Goal: Communication & Community: Share content

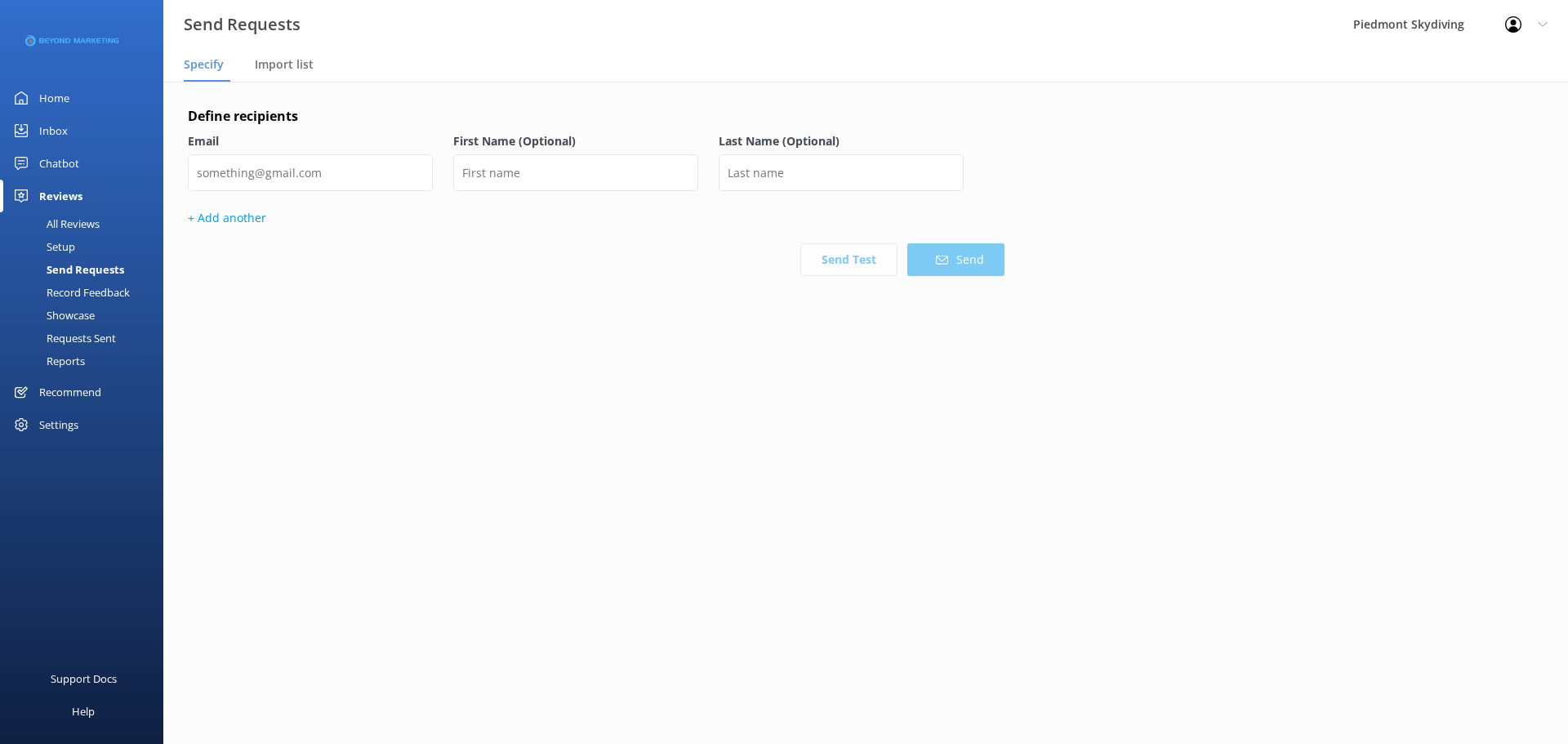
click at [100, 335] on div "Requests Sent" at bounding box center [63, 339] width 106 height 23
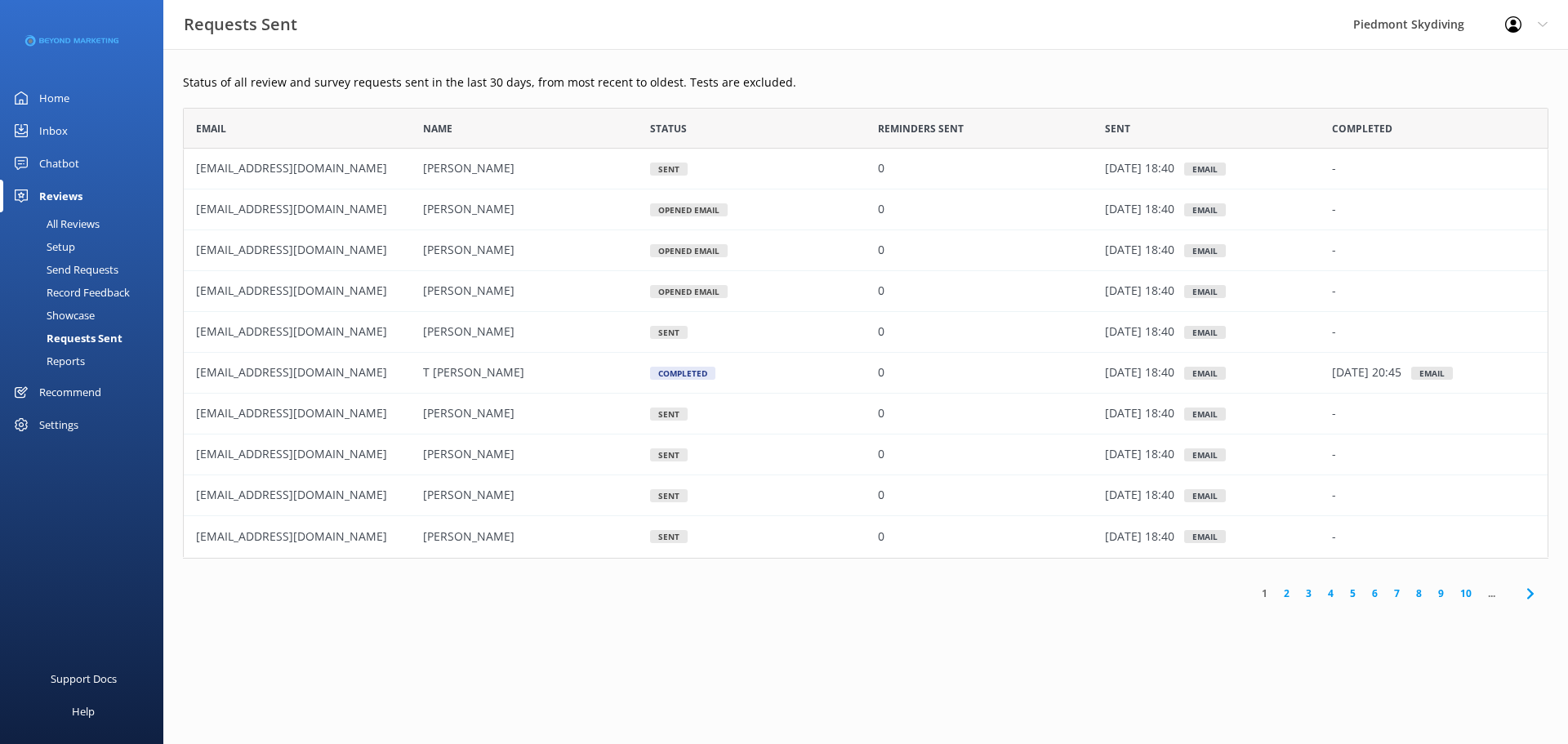
scroll to position [439, 1353]
click at [85, 265] on div "Send Requests" at bounding box center [64, 269] width 109 height 23
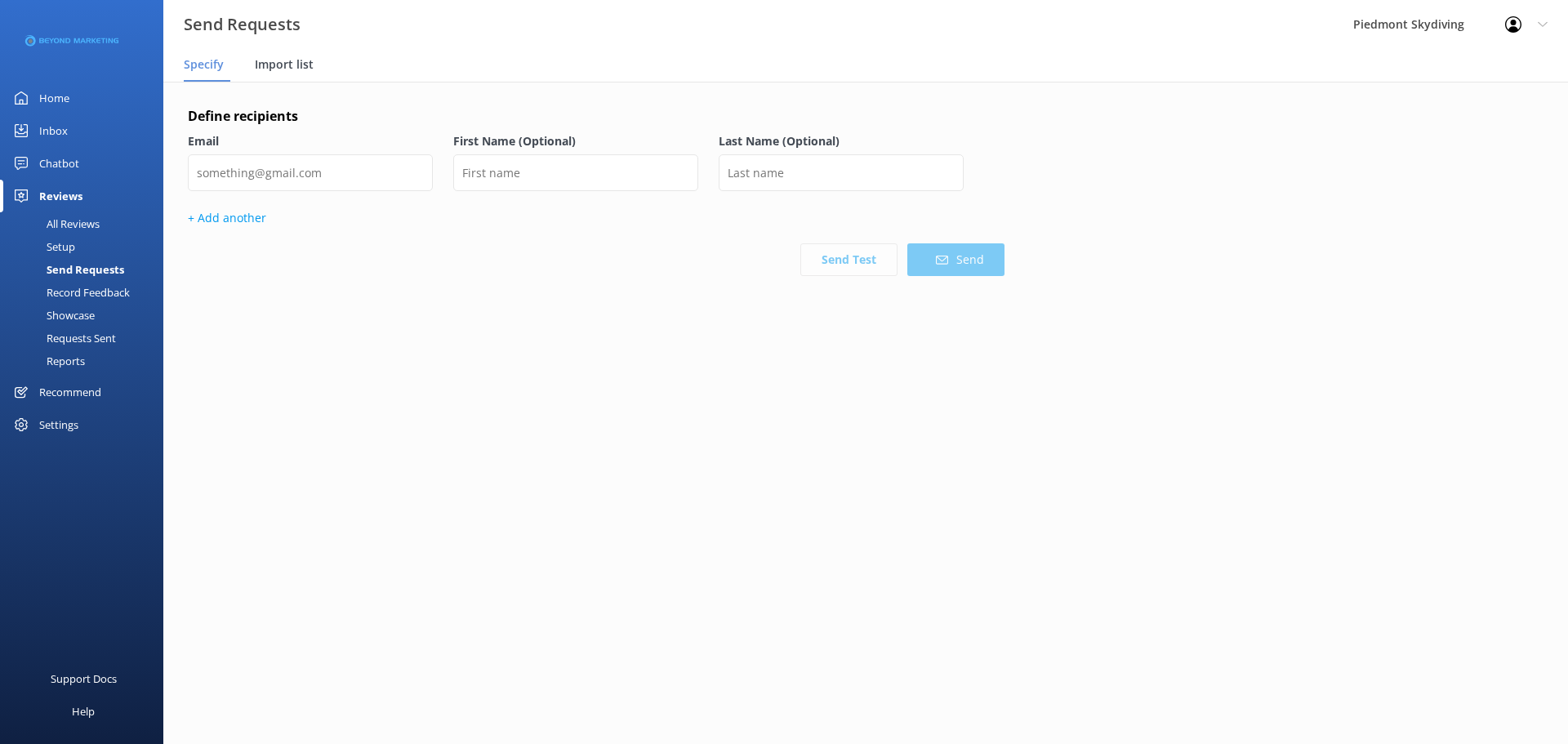
click at [277, 65] on span "Import list" at bounding box center [283, 64] width 58 height 16
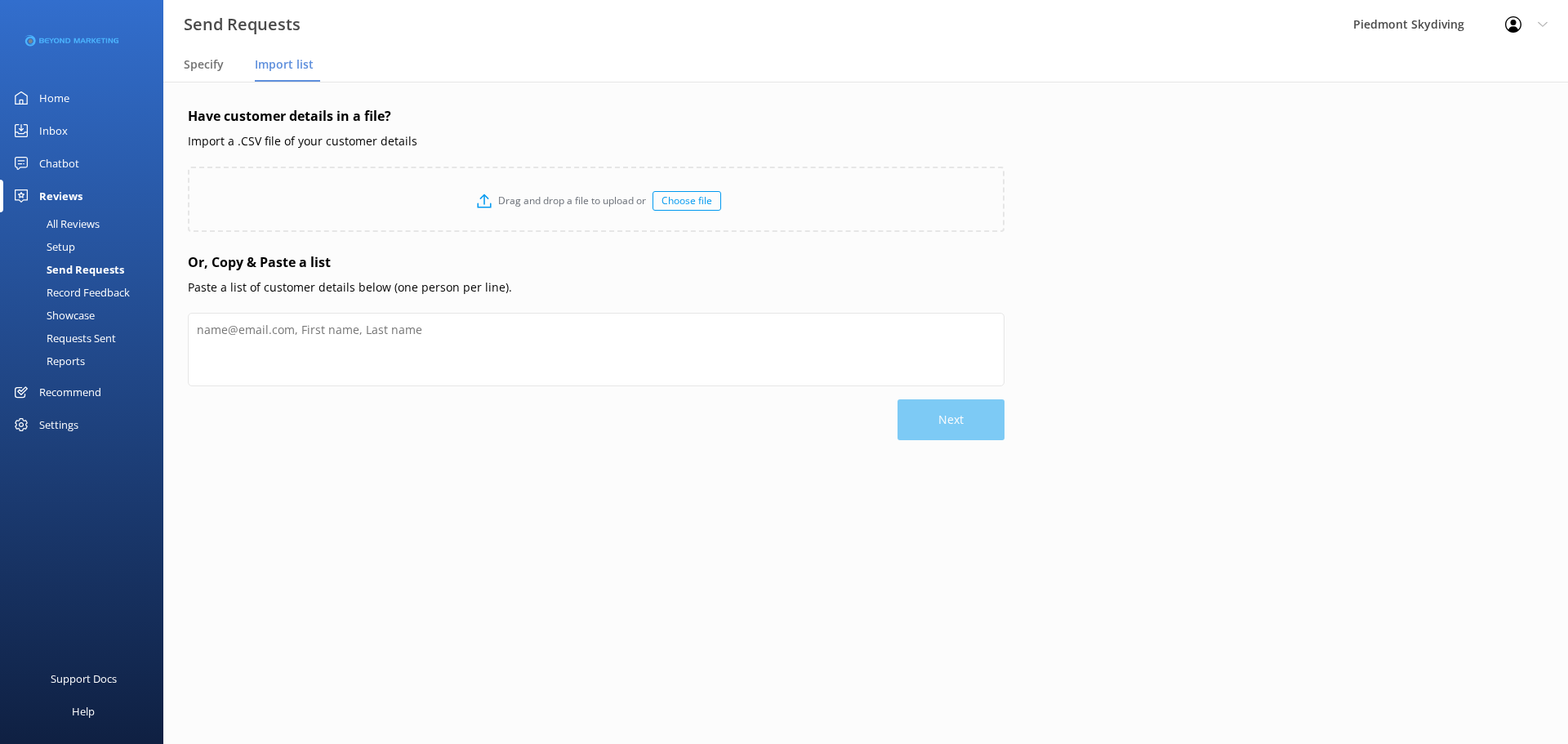
click at [689, 201] on div "Choose file" at bounding box center [686, 201] width 68 height 20
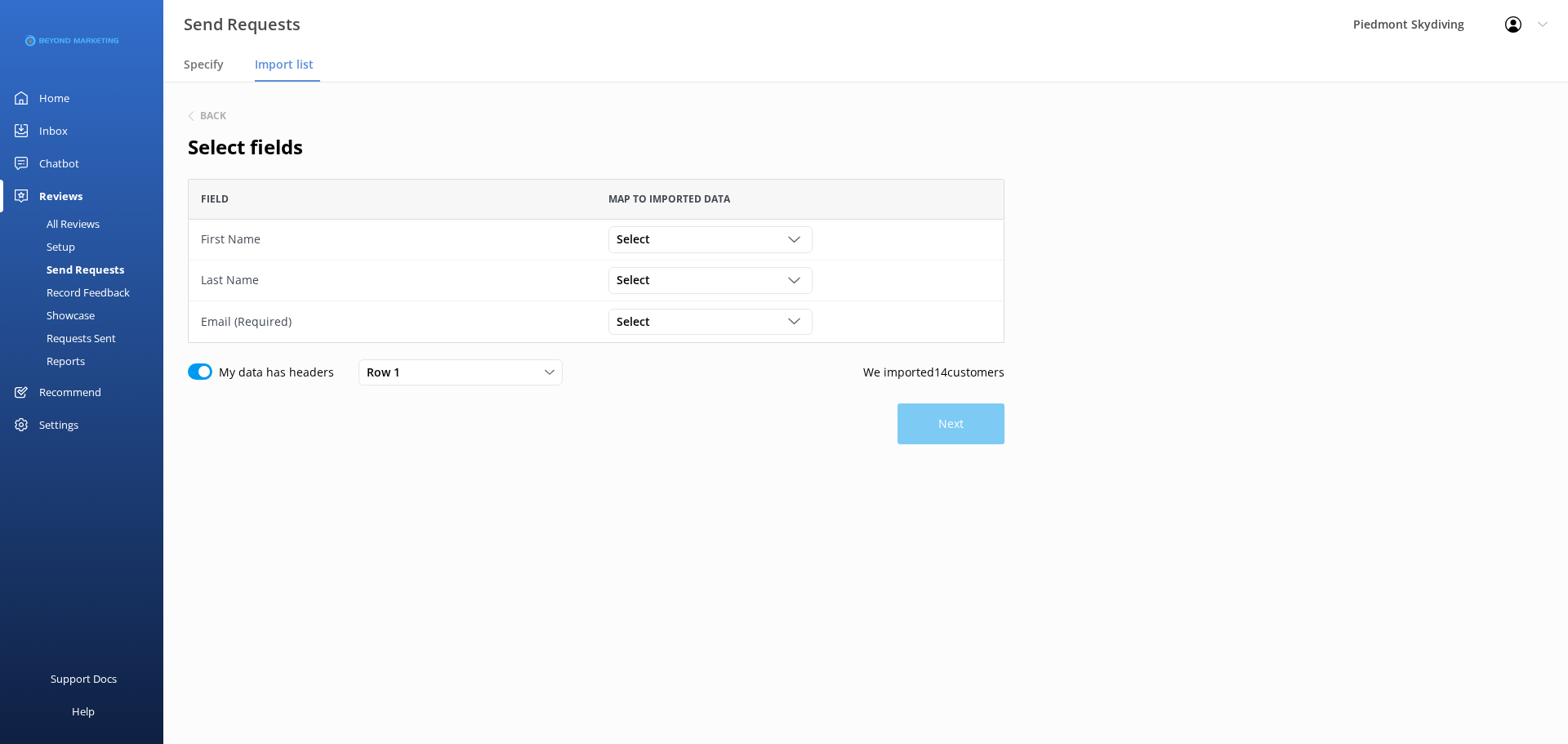
scroll to position [152, 805]
click at [791, 236] on icon "grid" at bounding box center [794, 240] width 12 height 12
click at [737, 366] on link "First Name" at bounding box center [710, 372] width 202 height 33
click at [793, 284] on icon "grid" at bounding box center [794, 280] width 12 height 12
click at [741, 435] on link "Last Name" at bounding box center [710, 447] width 202 height 33
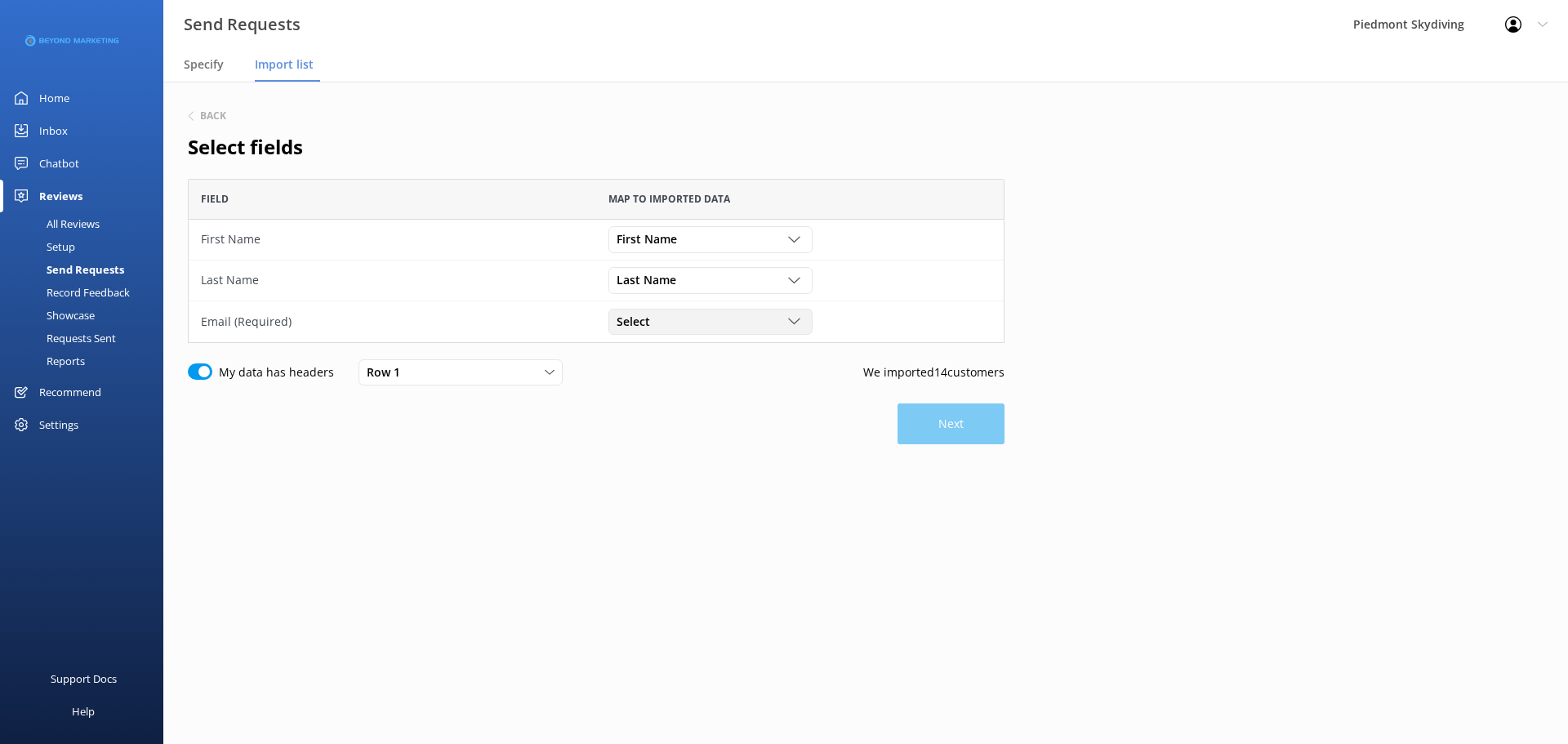
click at [797, 321] on use "grid" at bounding box center [794, 321] width 12 height 6
click at [730, 419] on link "Email" at bounding box center [710, 415] width 202 height 33
click at [925, 419] on button "Next" at bounding box center [951, 424] width 107 height 41
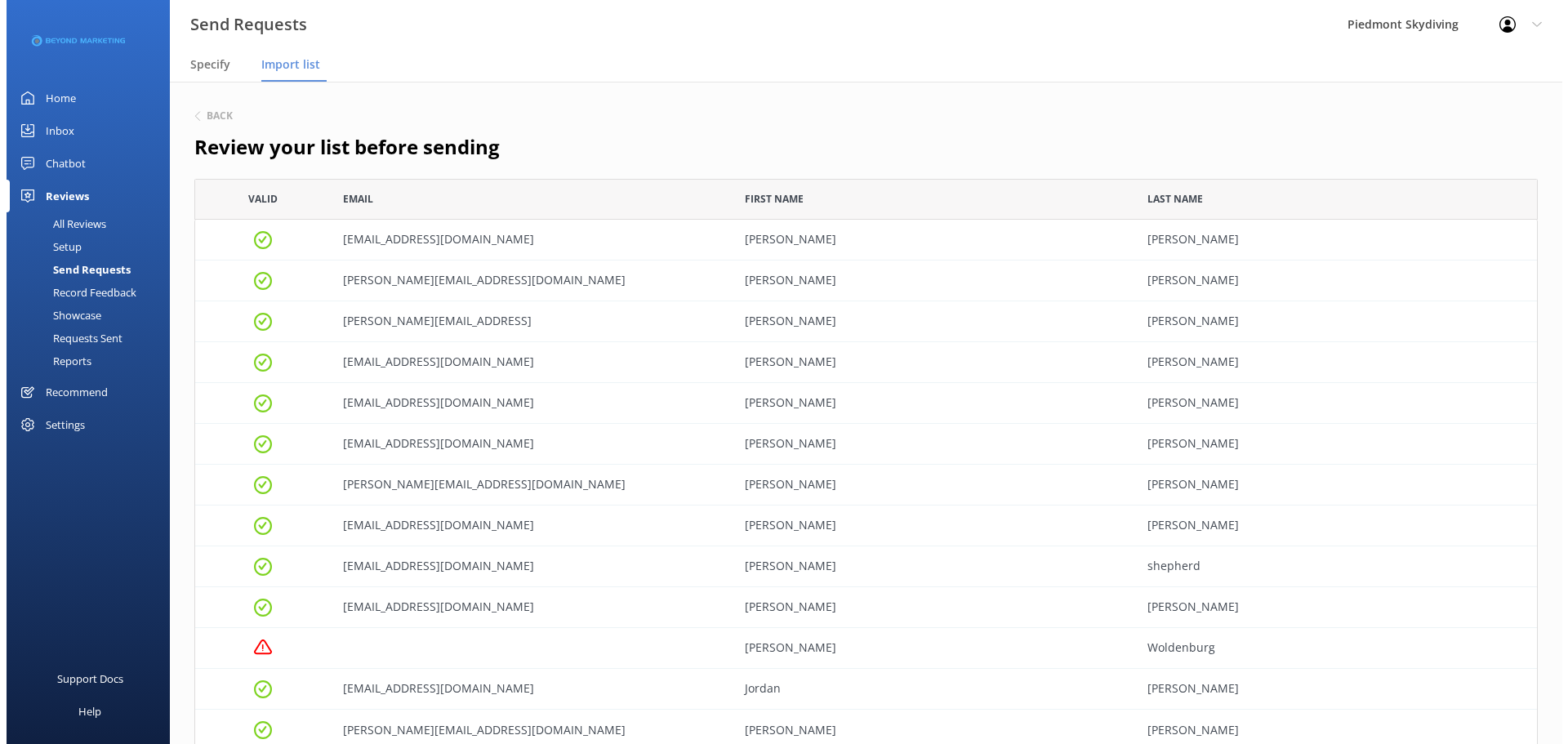
scroll to position [560, 1332]
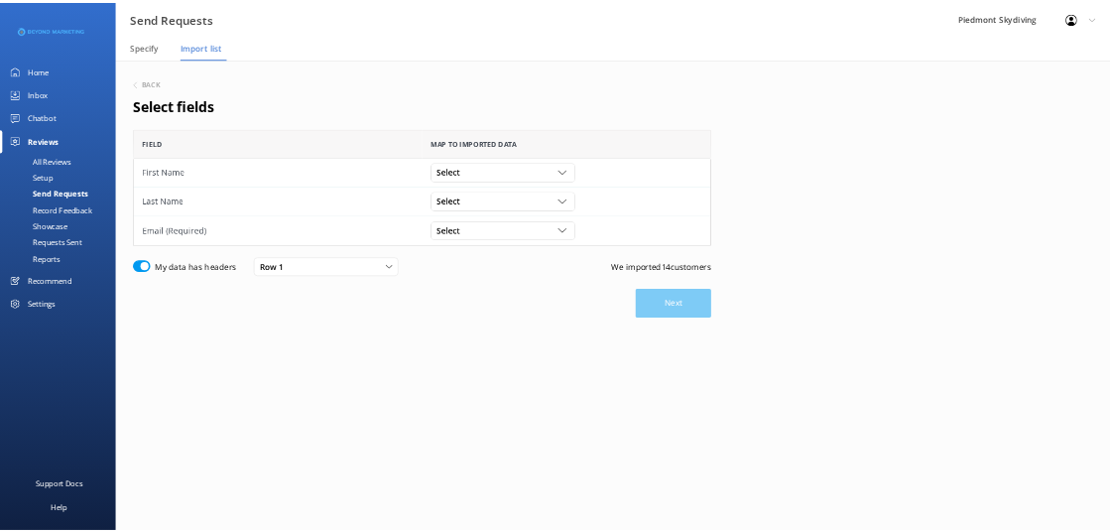
scroll to position [184, 977]
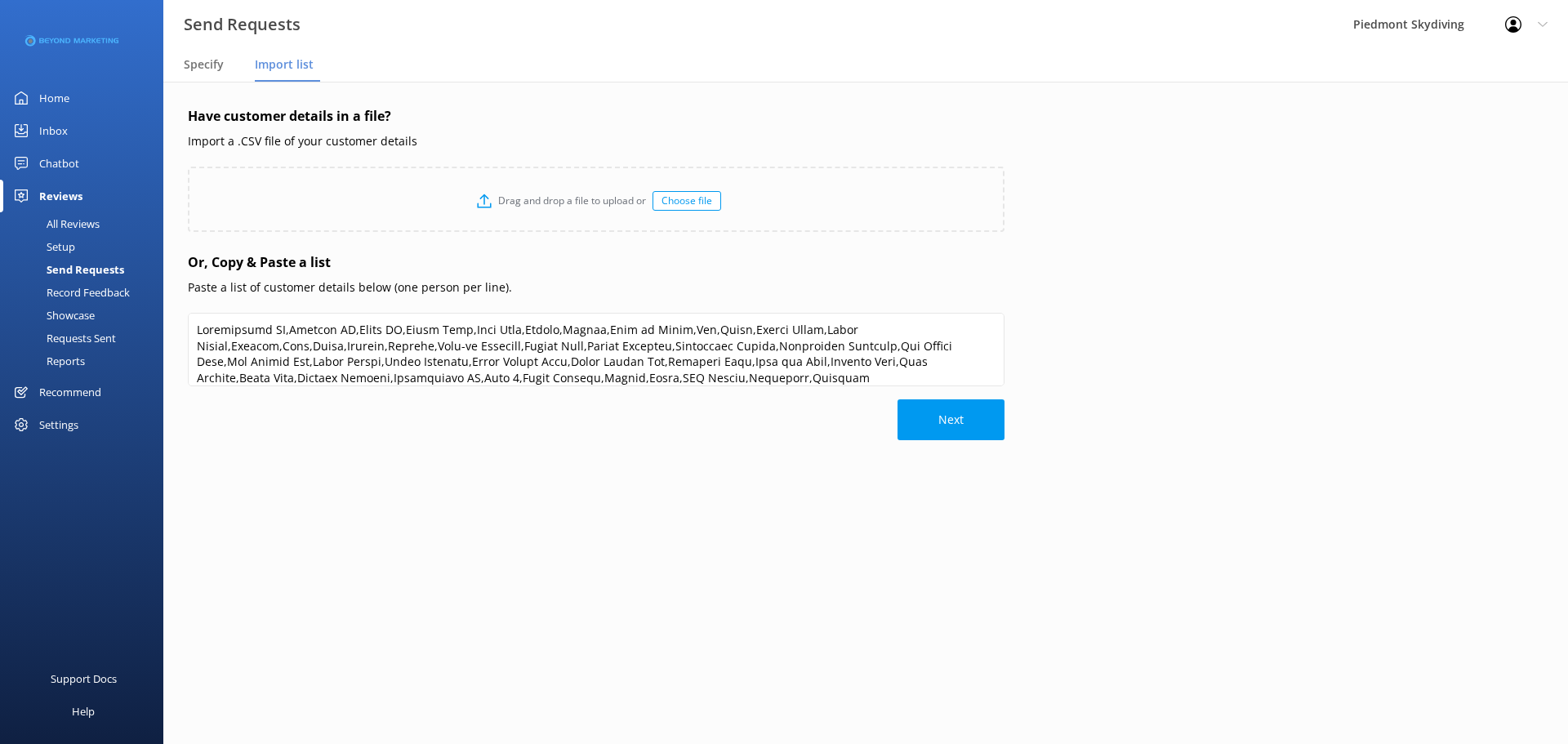
click at [276, 72] on span "Import list" at bounding box center [283, 64] width 58 height 16
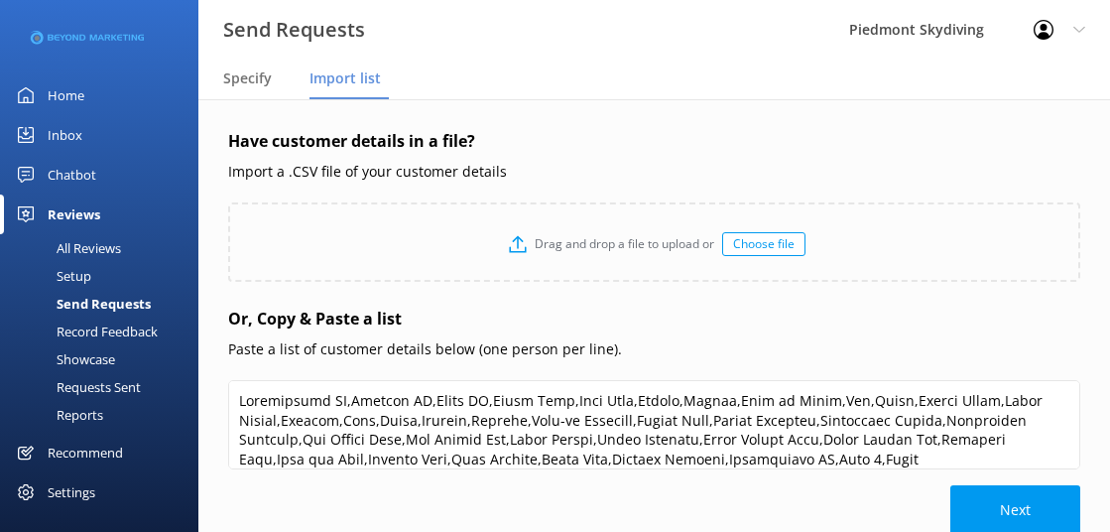
click at [342, 72] on span "Import list" at bounding box center [344, 78] width 71 height 20
type textarea "Loremipsumd SI,Ametcon AD,Elits DO,Eiusm Temp,Inci Utla,Etdolo,Magnaa,Enim ad M…"
click at [773, 257] on div "Drag and drop a file to upload or Choose file" at bounding box center [654, 243] width 848 height 79
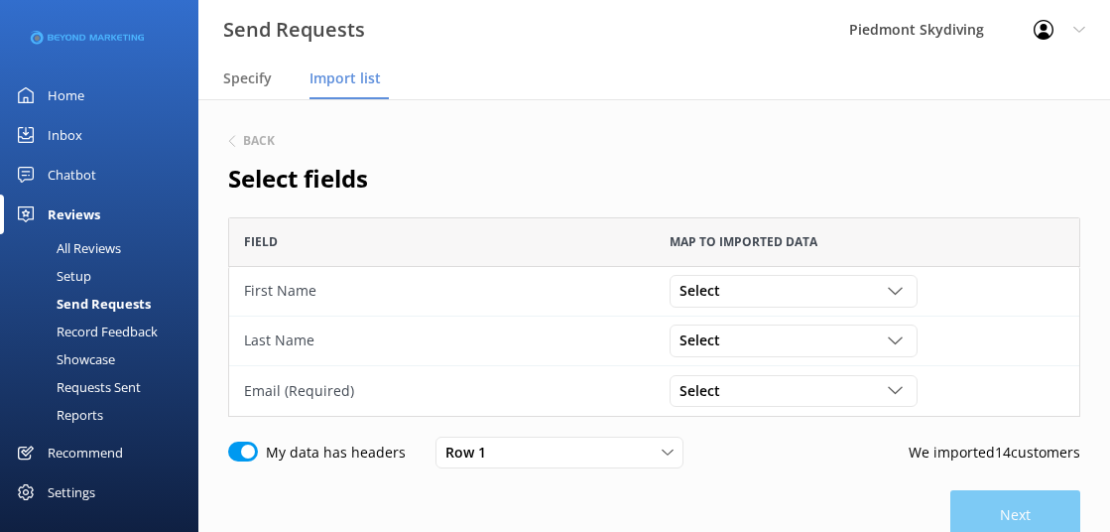
scroll to position [184, 837]
click at [891, 288] on icon "grid" at bounding box center [895, 291] width 15 height 15
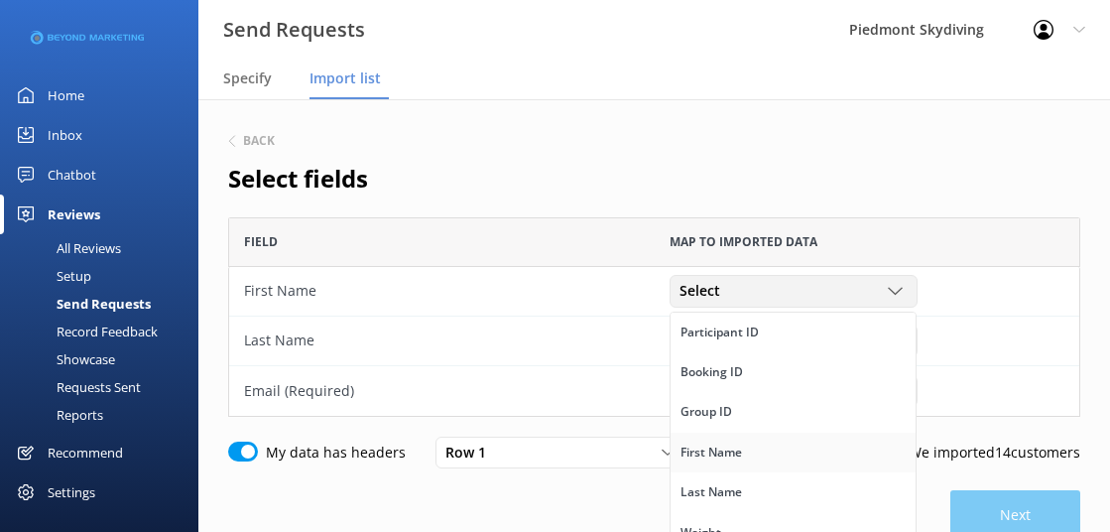
click at [780, 448] on link "First Name" at bounding box center [792, 452] width 245 height 40
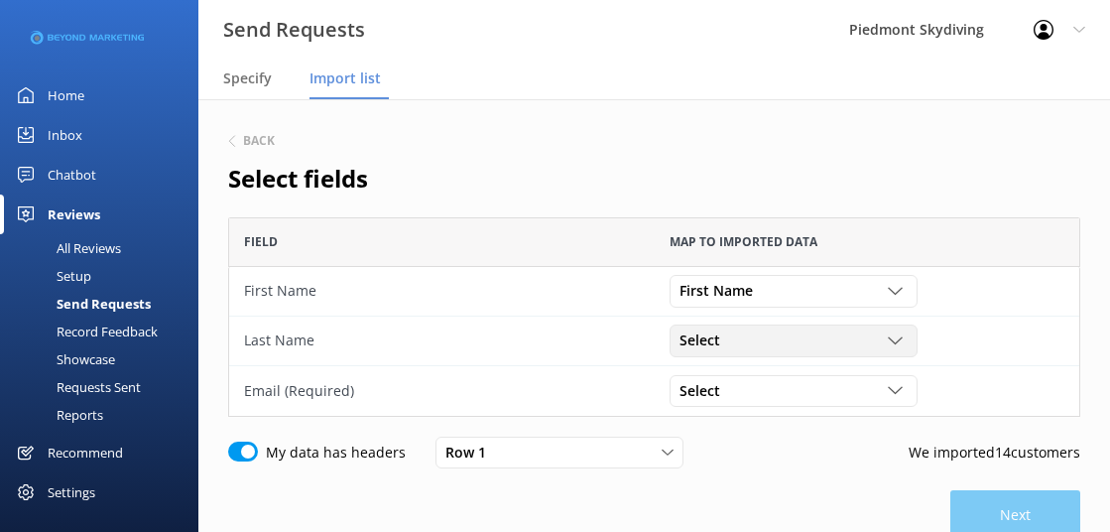
click at [902, 349] on div "Select" at bounding box center [793, 340] width 238 height 22
click at [843, 431] on link "Last Name" at bounding box center [792, 430] width 245 height 40
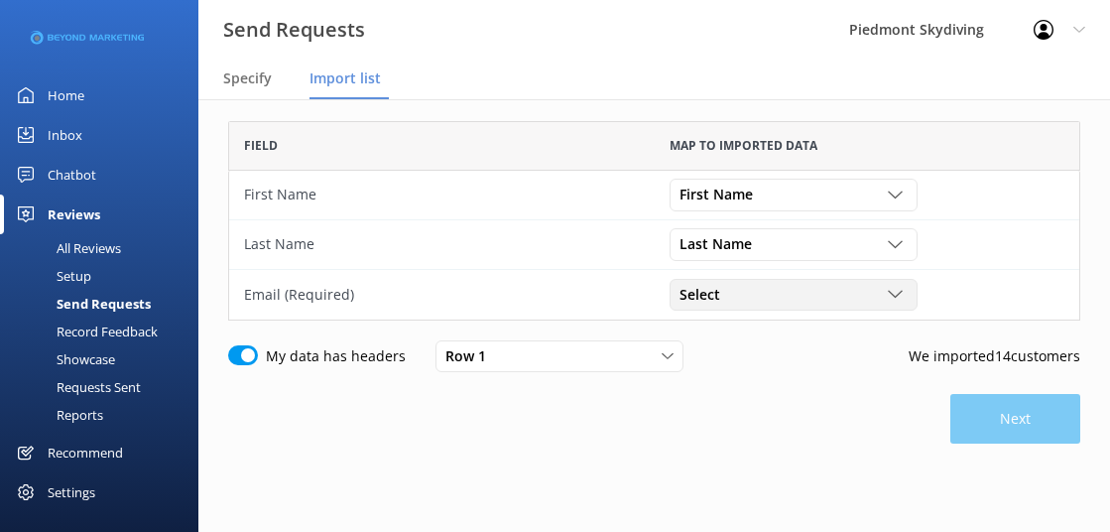
click at [912, 293] on div "Select Participant ID Booking ID Group ID First Name Last Name Weight Gender Da…" at bounding box center [793, 295] width 248 height 32
click at [840, 334] on link "Email" at bounding box center [792, 330] width 245 height 40
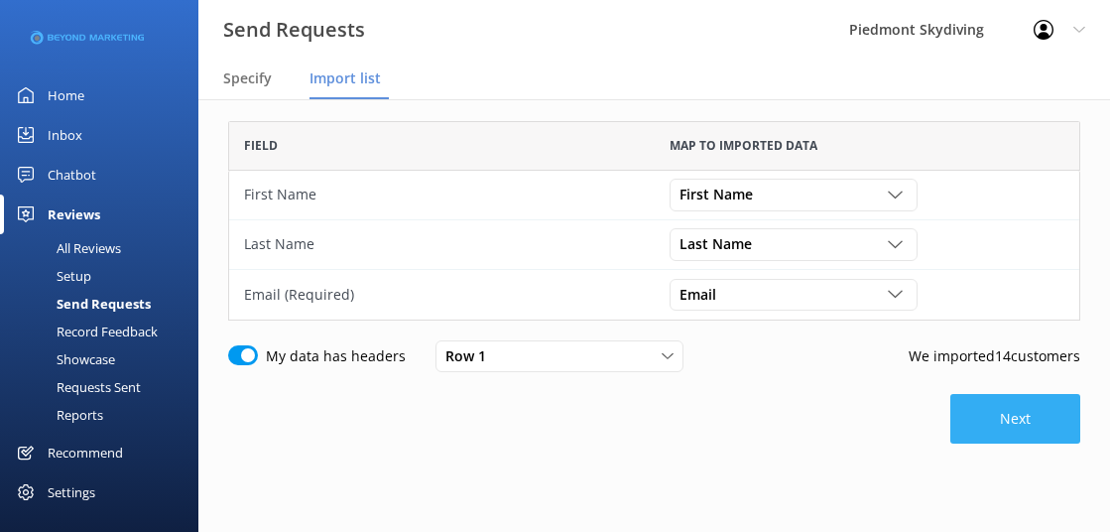
click at [1031, 432] on button "Next" at bounding box center [1015, 419] width 130 height 50
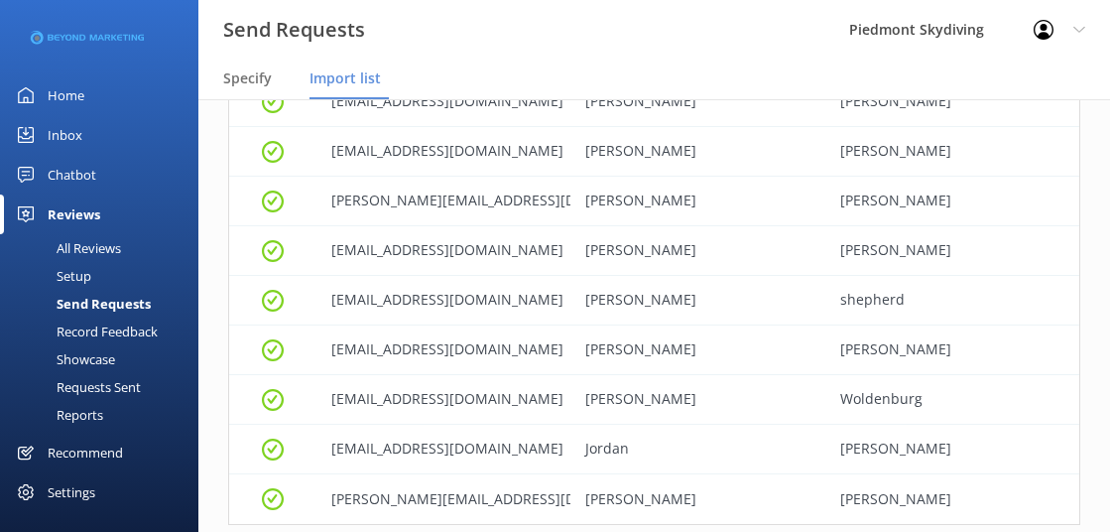
scroll to position [599, 0]
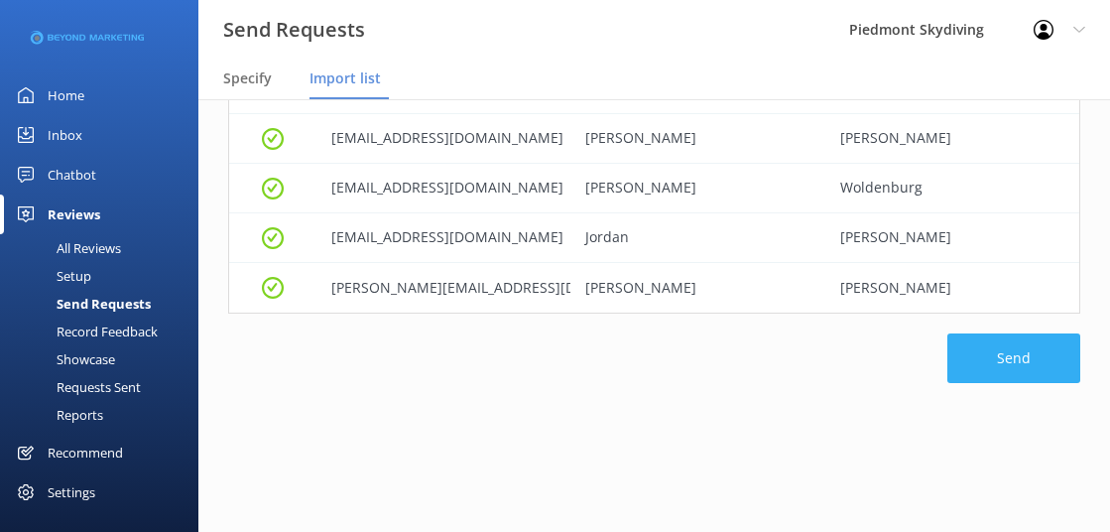
click at [1028, 354] on button "Send" at bounding box center [1013, 358] width 133 height 50
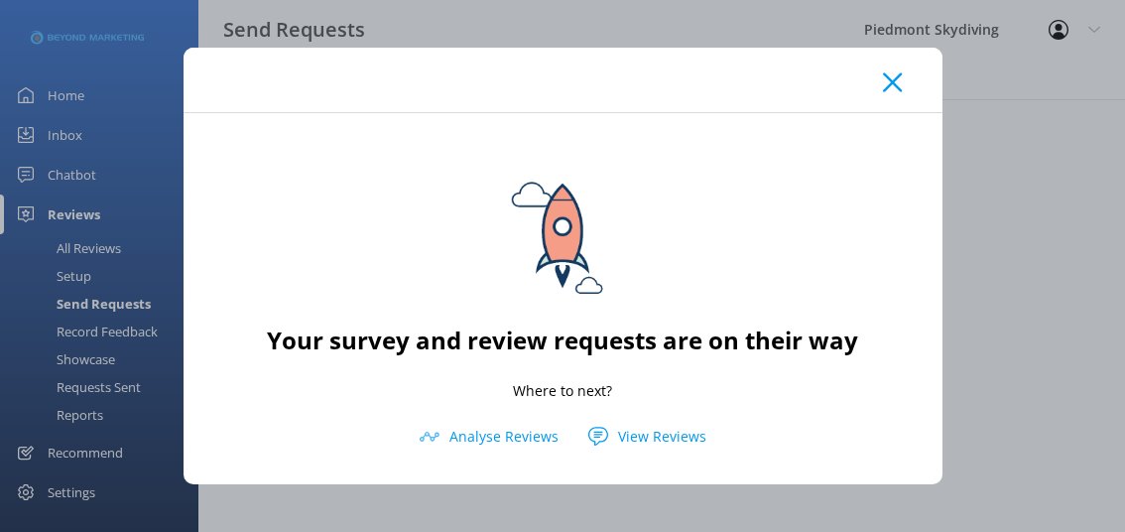
click at [899, 73] on icon at bounding box center [892, 82] width 19 height 20
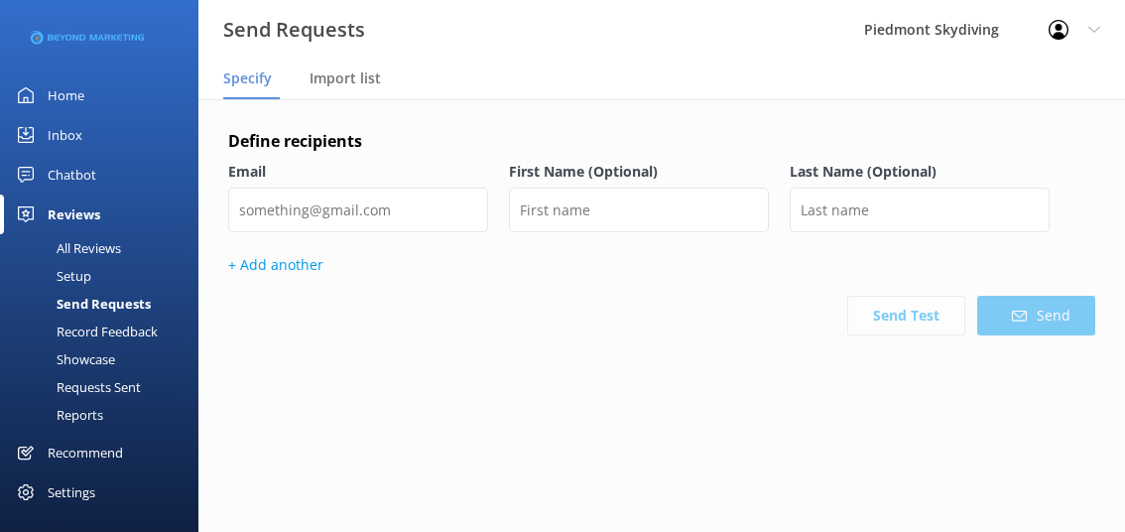
click at [87, 384] on div "Requests Sent" at bounding box center [76, 387] width 129 height 28
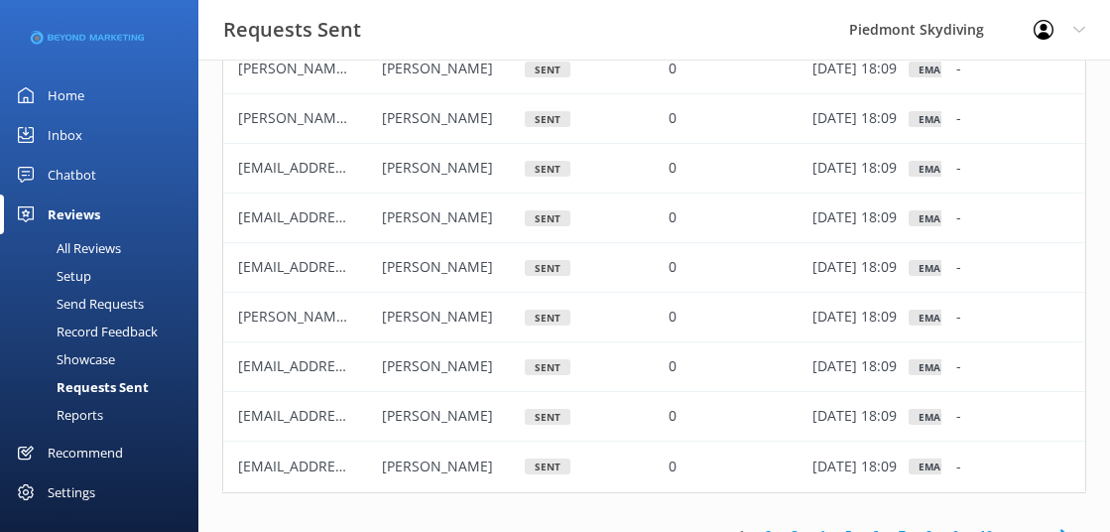
scroll to position [251, 0]
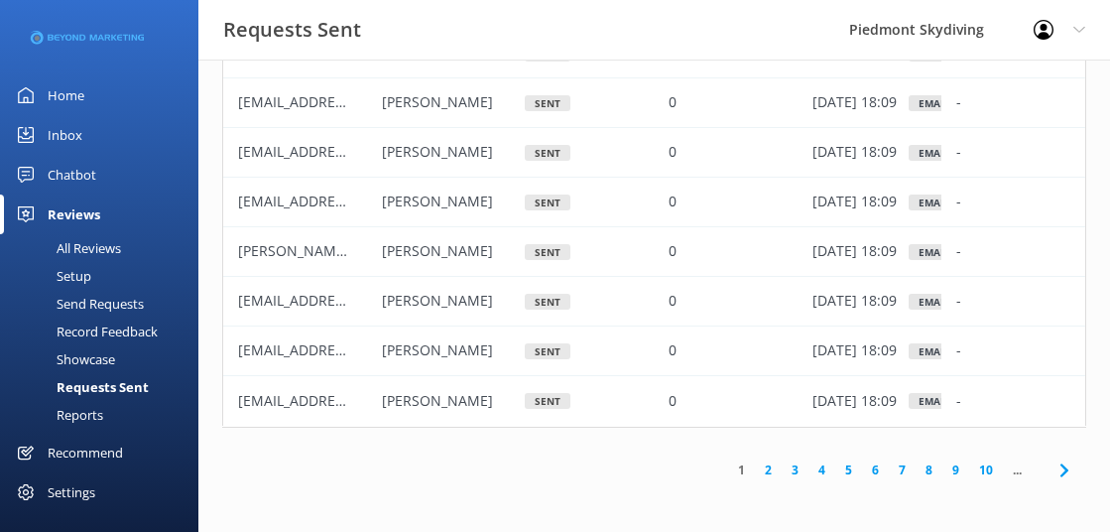
click at [765, 473] on link "2" at bounding box center [768, 469] width 27 height 19
